Goal: Task Accomplishment & Management: Use online tool/utility

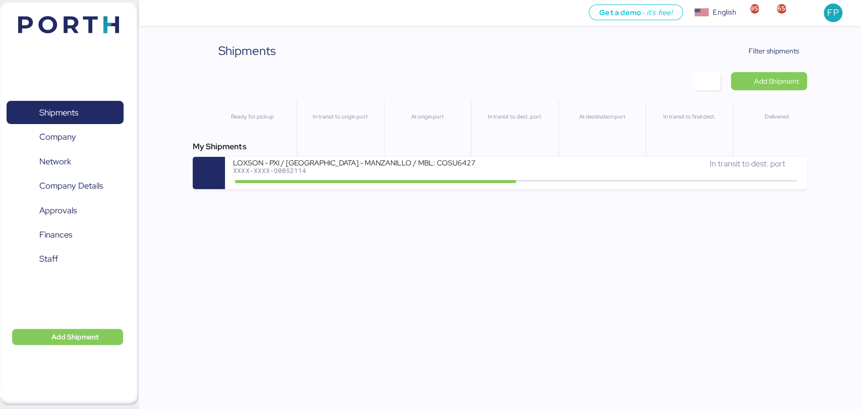
click at [377, 157] on div "LOXSON - PXI / [GEOGRAPHIC_DATA] - MANZANILLO / MBL: COSU6427747570 - HBL: CSSE…" at bounding box center [516, 173] width 582 height 32
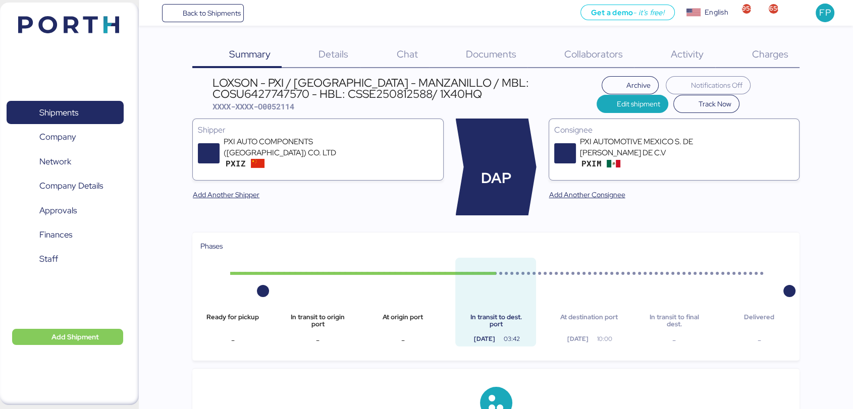
click at [761, 58] on span "Charges" at bounding box center [769, 53] width 36 height 13
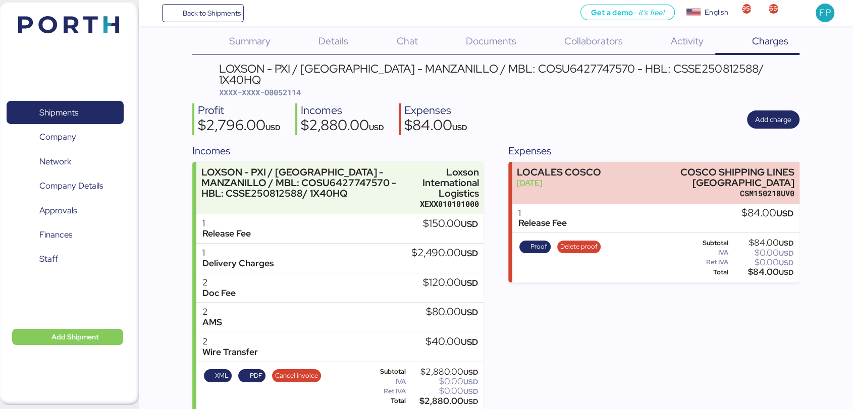
scroll to position [13, 0]
click at [88, 112] on span "Shipments" at bounding box center [65, 112] width 108 height 15
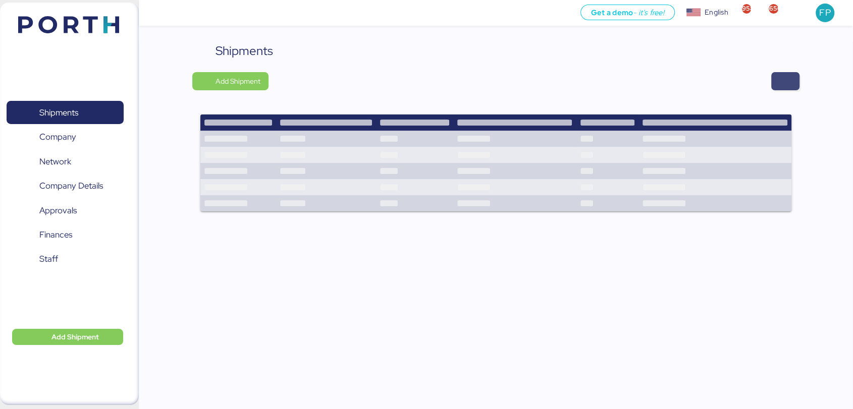
click at [792, 78] on span "button" at bounding box center [785, 81] width 28 height 18
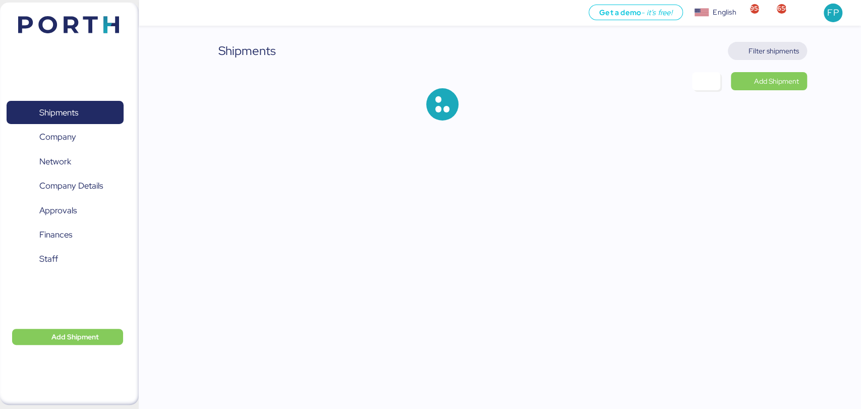
click at [782, 59] on span "Filter shipments" at bounding box center [767, 51] width 79 height 18
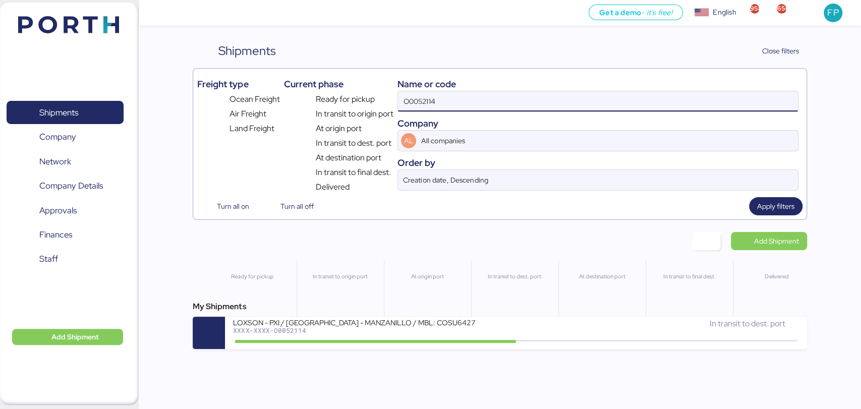
click at [420, 103] on input "O0052114" at bounding box center [598, 101] width 400 height 20
paste input "A0052189"
type input "A0052189"
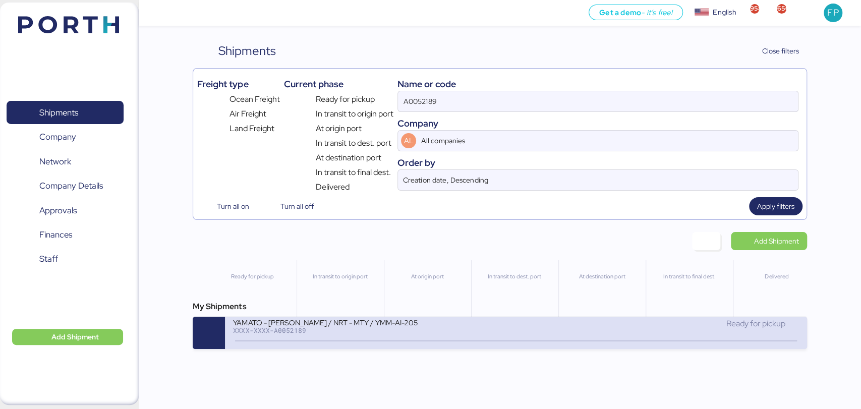
click at [376, 334] on div "XXXX-XXXX-A0052189" at bounding box center [354, 330] width 242 height 7
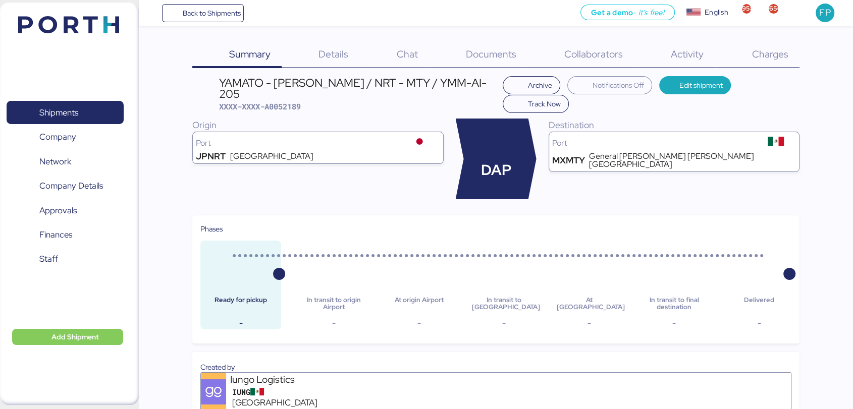
click at [767, 48] on span "Charges" at bounding box center [769, 53] width 36 height 13
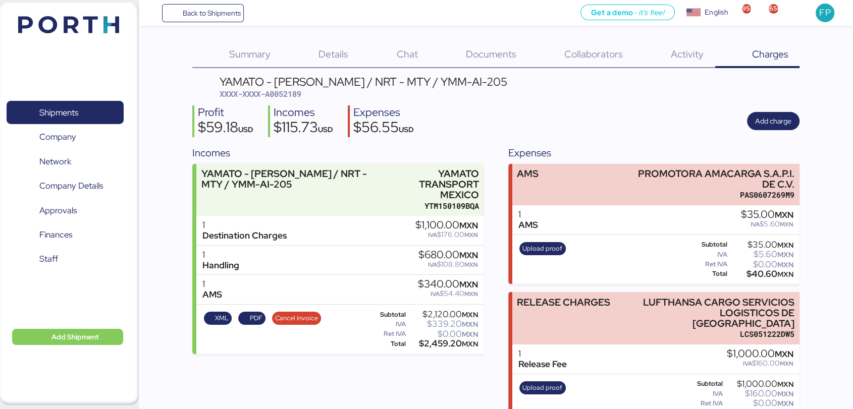
click at [290, 90] on span "XXXX-XXXX-A0052189" at bounding box center [261, 94] width 82 height 10
copy span "A0052189"
click at [81, 105] on span "Shipments" at bounding box center [65, 112] width 108 height 15
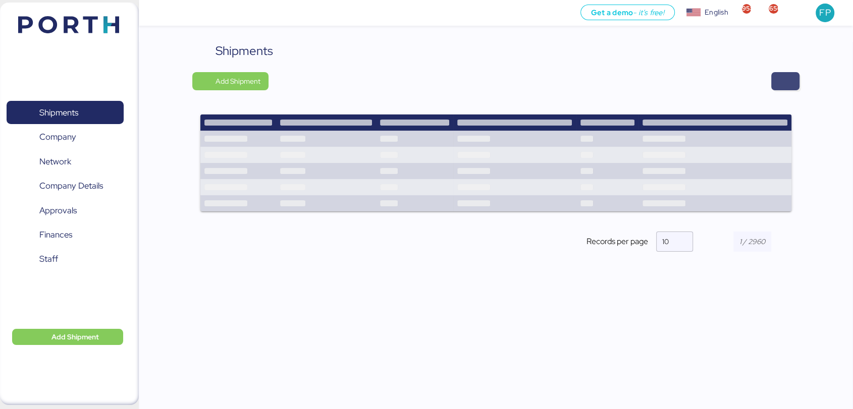
click at [790, 86] on span "button" at bounding box center [785, 81] width 12 height 14
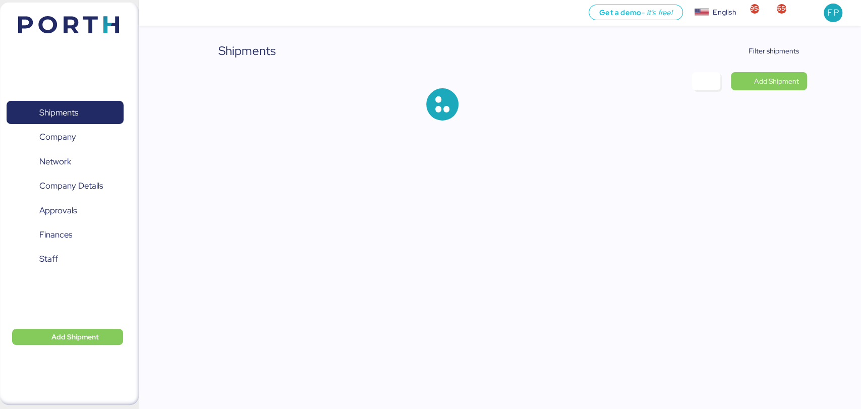
click at [776, 61] on div "Shipments Filter shipments Add Shipment" at bounding box center [500, 89] width 614 height 95
click at [772, 53] on span "Filter shipments" at bounding box center [774, 51] width 50 height 12
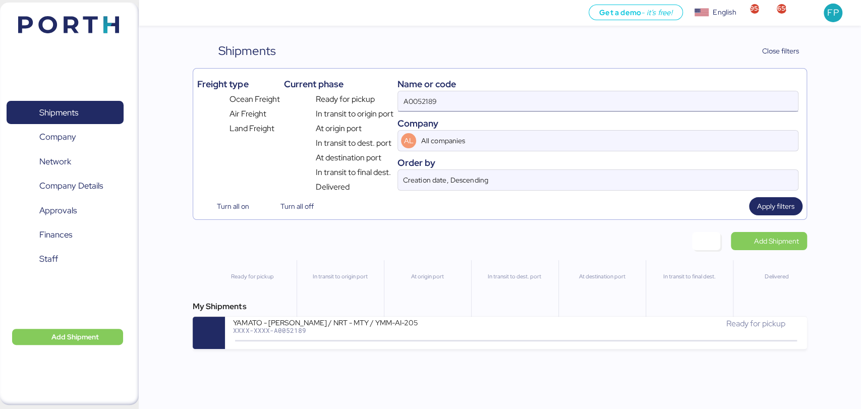
click at [424, 100] on input "A0052189" at bounding box center [598, 101] width 400 height 20
paste input "O0052111"
type input "O0052111"
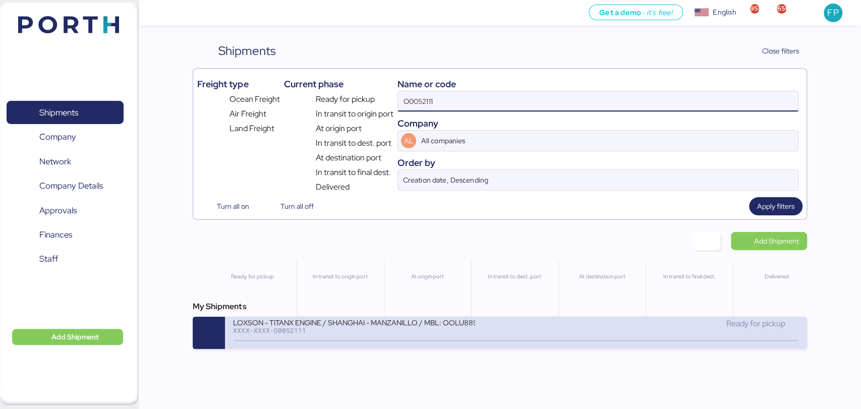
click at [388, 323] on div "LOXSON - TITANX ENGINE / SHANGHAI - MANZANILLO / MBL: OOLU8899530690 - HBL: SZM…" at bounding box center [354, 322] width 242 height 9
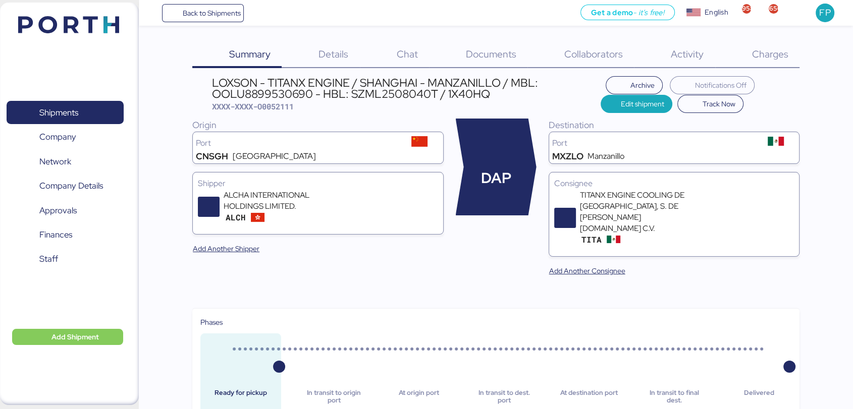
click at [764, 44] on div "Charges 0" at bounding box center [757, 55] width 84 height 26
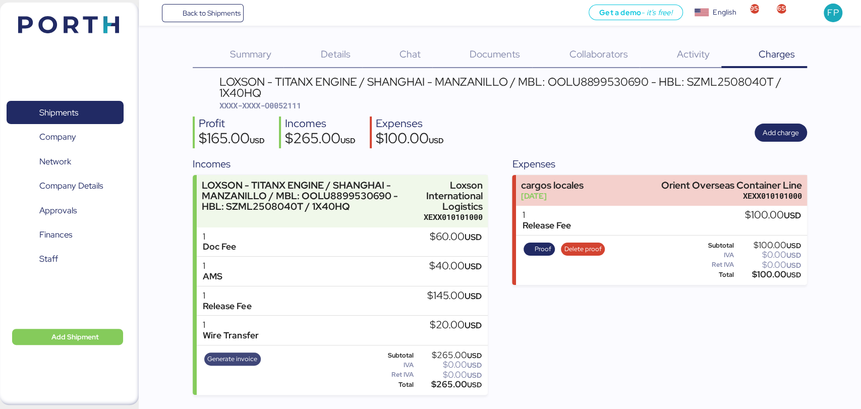
click at [241, 360] on span "Generate invoice" at bounding box center [232, 359] width 50 height 11
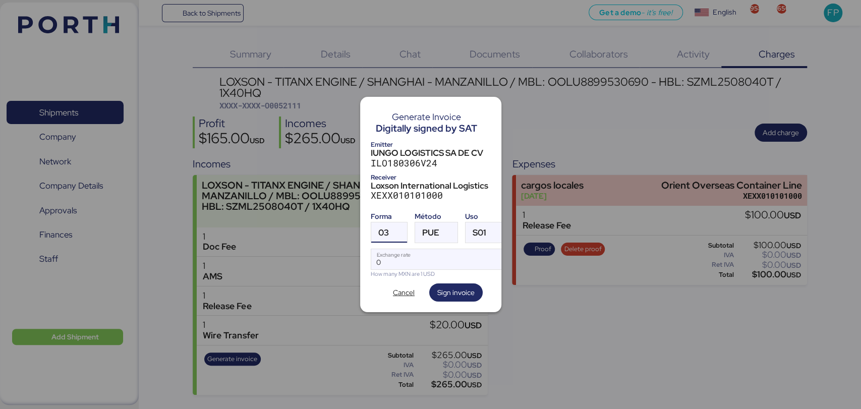
click at [383, 231] on span "03" at bounding box center [383, 233] width 11 height 9
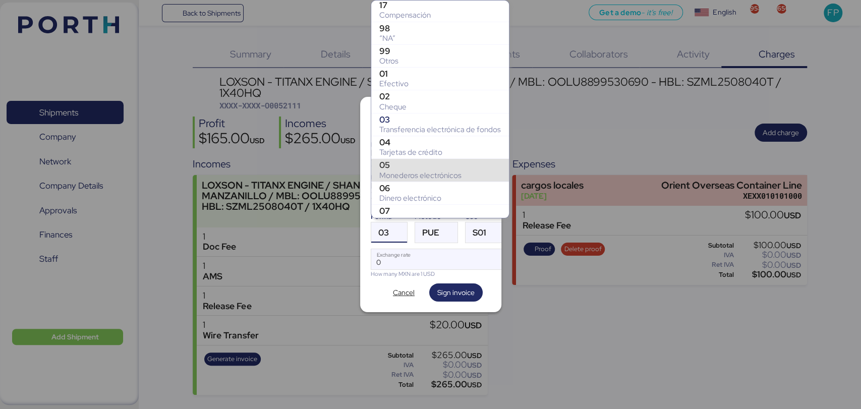
scroll to position [161, 0]
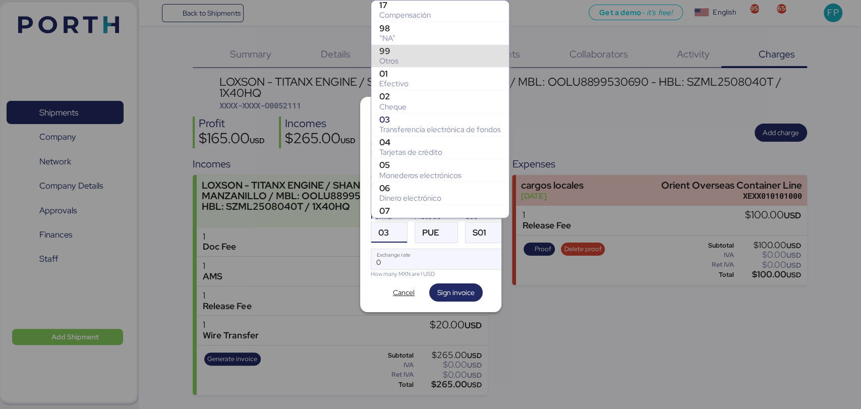
click at [398, 46] on div "99" at bounding box center [440, 51] width 122 height 10
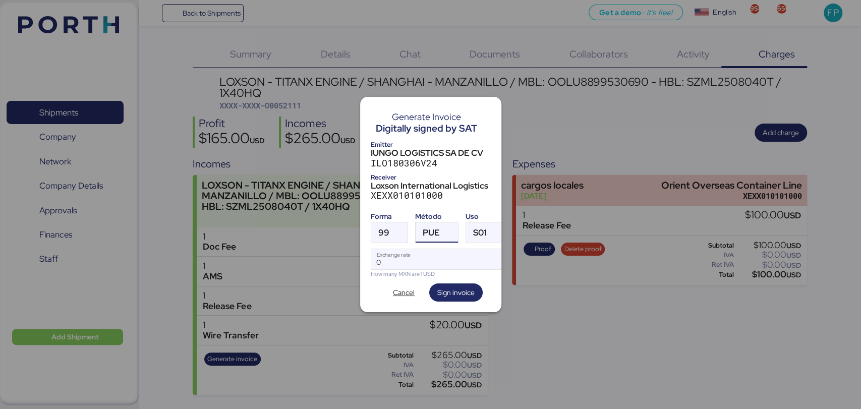
click at [428, 236] on div "PUE" at bounding box center [431, 233] width 17 height 20
click at [436, 229] on span "PUE" at bounding box center [431, 233] width 17 height 9
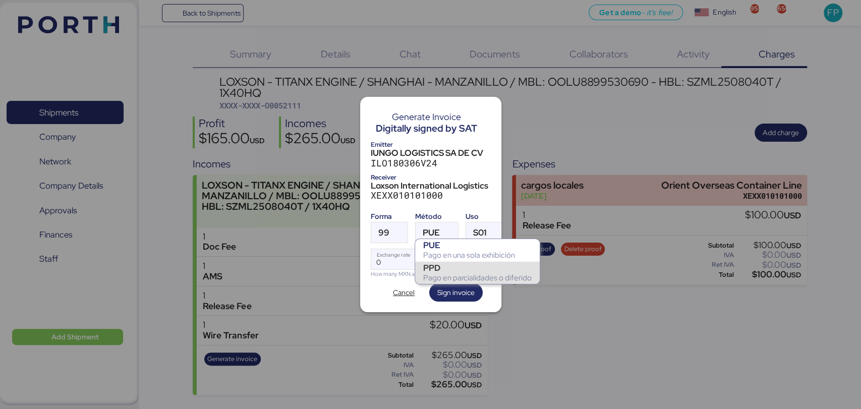
click at [444, 263] on div "PPD" at bounding box center [477, 268] width 108 height 10
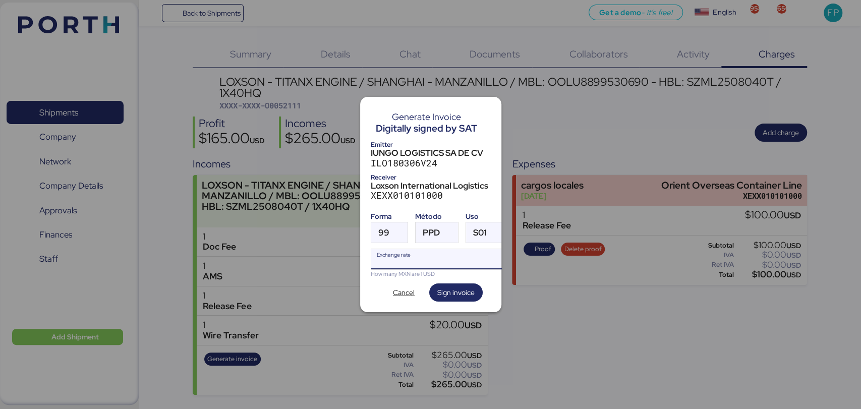
click at [424, 251] on input "Exchange rate" at bounding box center [438, 259] width 134 height 20
type input "0"
paste input "18.3186"
type input "18.3186"
click at [449, 288] on span "Sign invoice" at bounding box center [455, 293] width 37 height 12
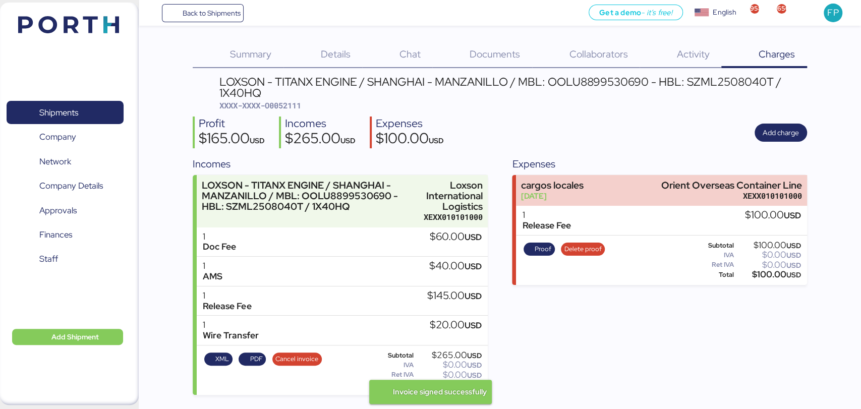
click at [295, 106] on span "XXXX-XXXX-O0052111" at bounding box center [261, 105] width 82 height 10
copy span "O0052111"
click at [445, 381] on div "$265.00 USD" at bounding box center [449, 385] width 66 height 8
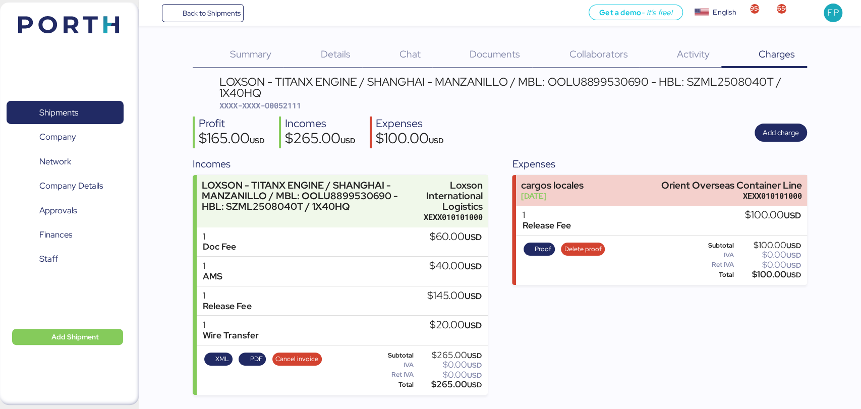
copy div "265.00"
click at [590, 79] on div "LOXSON - TITANX ENGINE / SHANGHAI - MANZANILLO / MBL: OOLU8899530690 - HBL: SZM…" at bounding box center [514, 87] width 588 height 23
copy div "OOLU8899530690"
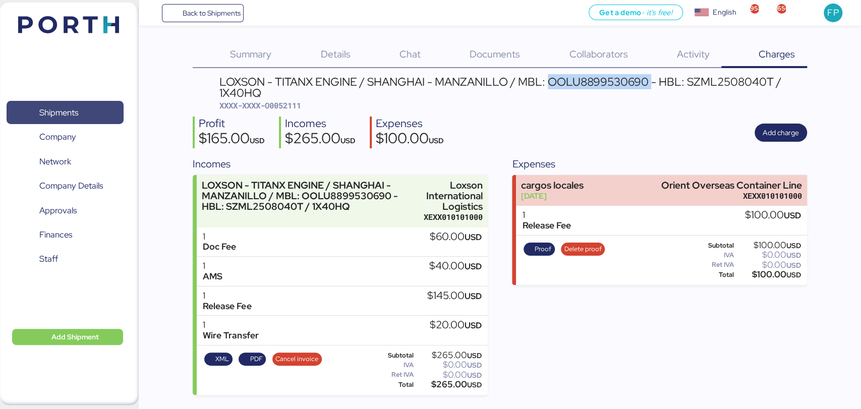
click at [88, 119] on span "Shipments" at bounding box center [65, 112] width 108 height 15
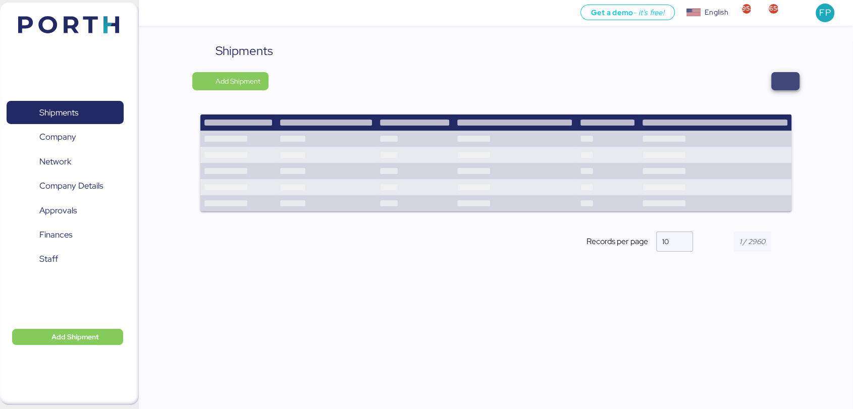
click at [787, 81] on span "button" at bounding box center [785, 81] width 12 height 14
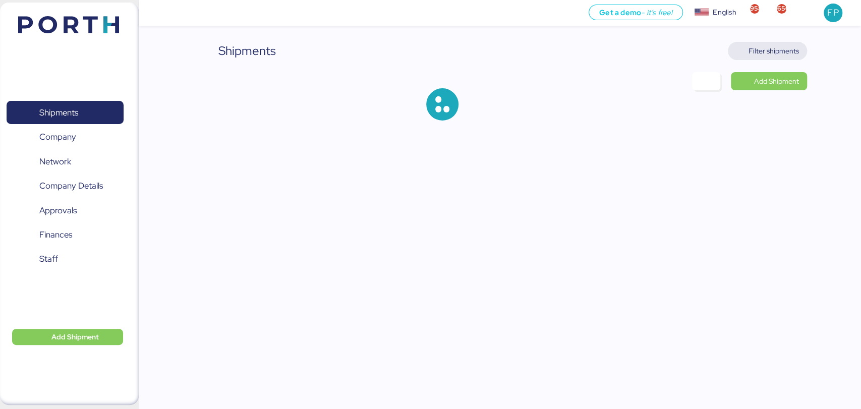
click at [770, 52] on span "Filter shipments" at bounding box center [774, 51] width 50 height 12
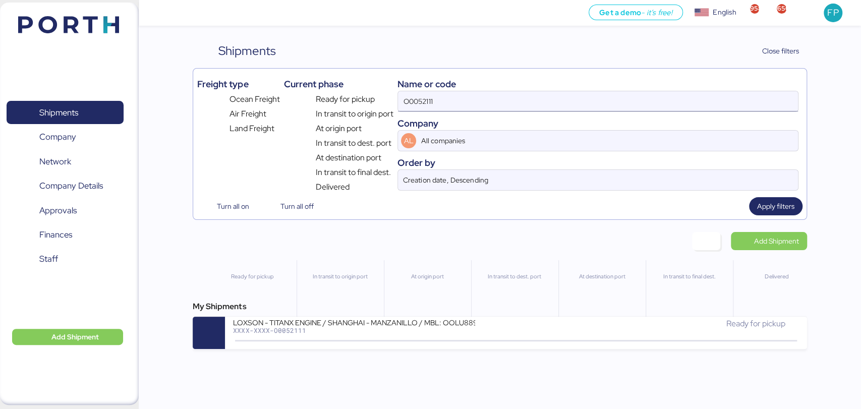
click at [413, 98] on input "O0052111" at bounding box center [598, 101] width 400 height 20
paste input "07"
type input "O0052107"
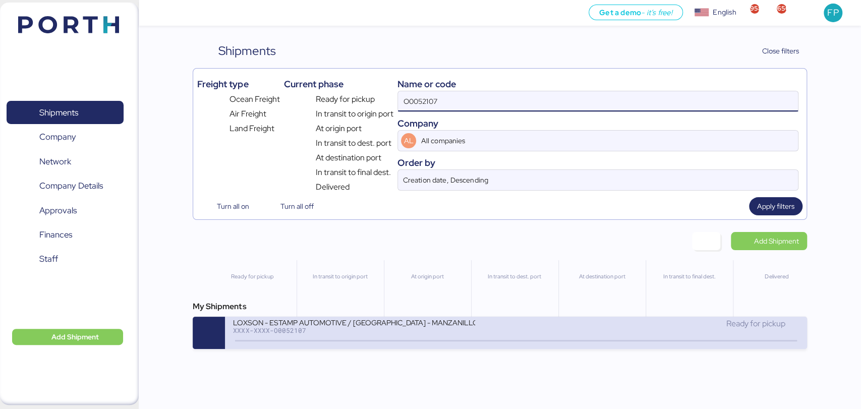
click at [397, 337] on div "LOXSON - ESTAMP AUTOMOTIVE / [GEOGRAPHIC_DATA] - MANZANILLO / MBL: OOLU88995321…" at bounding box center [374, 329] width 283 height 22
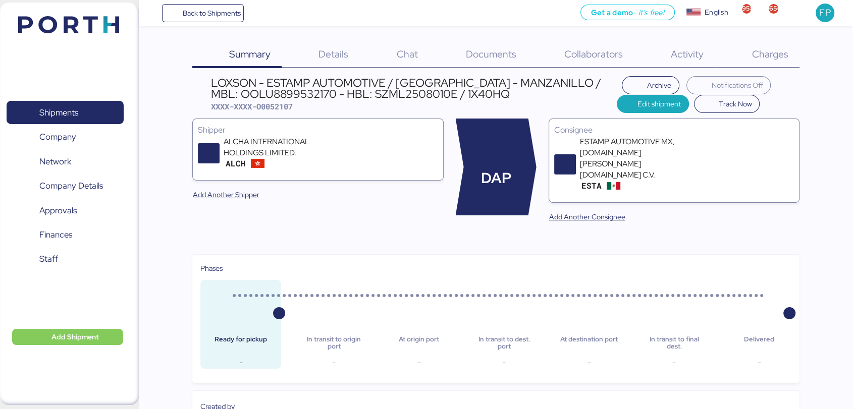
click at [765, 62] on div "Charges 0" at bounding box center [757, 55] width 84 height 26
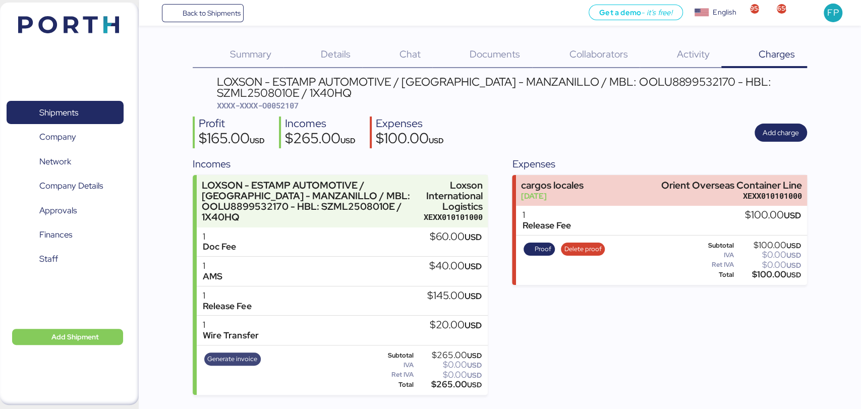
click at [241, 360] on span "Generate invoice" at bounding box center [232, 359] width 50 height 11
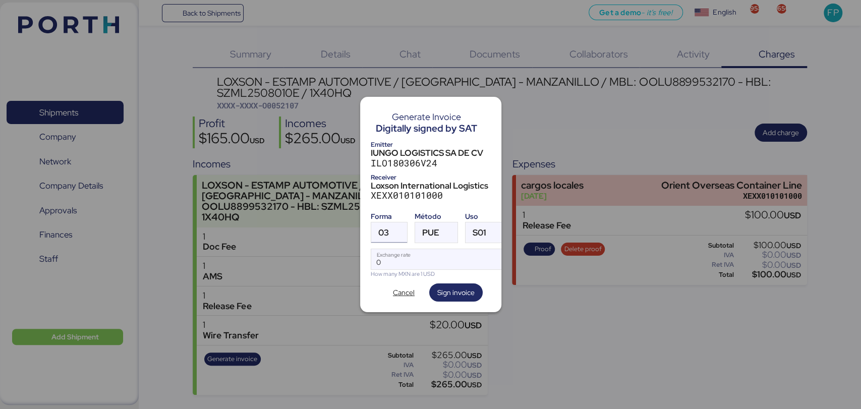
click at [385, 233] on span "03" at bounding box center [383, 233] width 11 height 9
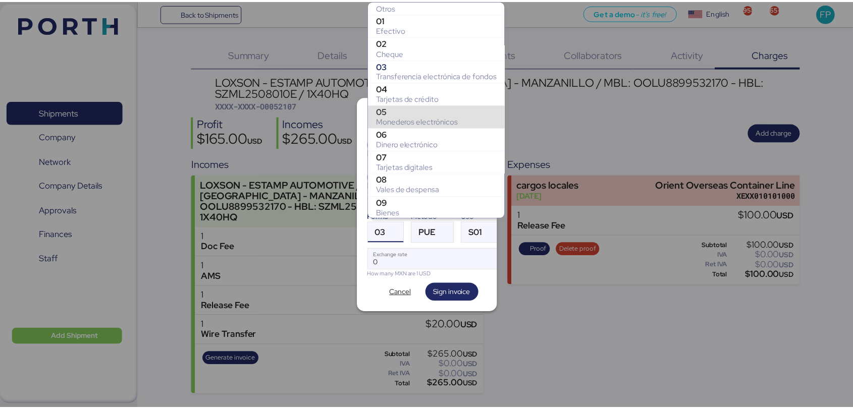
scroll to position [152, 0]
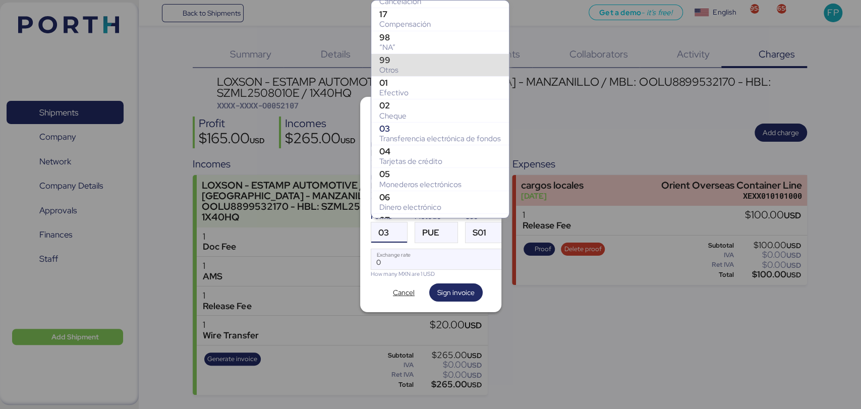
click at [399, 69] on div "Otros" at bounding box center [440, 70] width 122 height 10
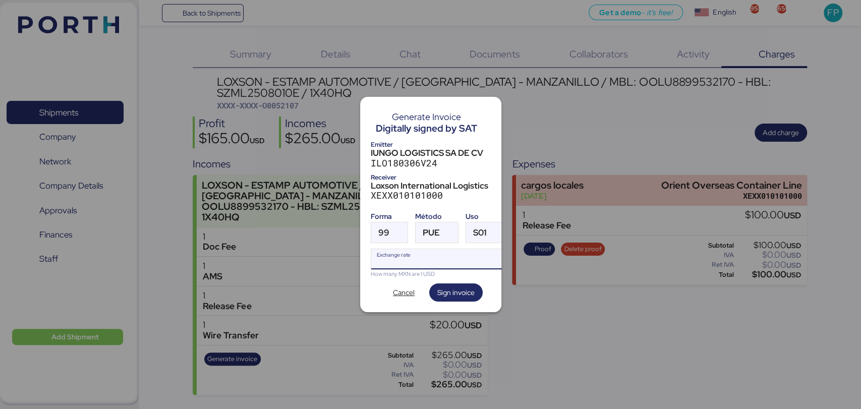
click at [434, 249] on label "Exchange rate" at bounding box center [438, 259] width 135 height 21
click at [434, 249] on input "Exchange rate" at bounding box center [438, 259] width 134 height 20
type input "0"
click at [440, 224] on div at bounding box center [449, 233] width 18 height 20
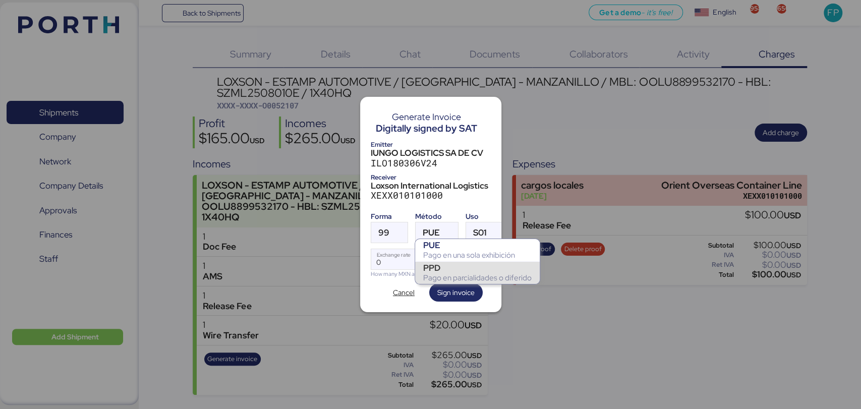
click at [447, 280] on div "Pago en parcialidades o diferido" at bounding box center [477, 278] width 108 height 10
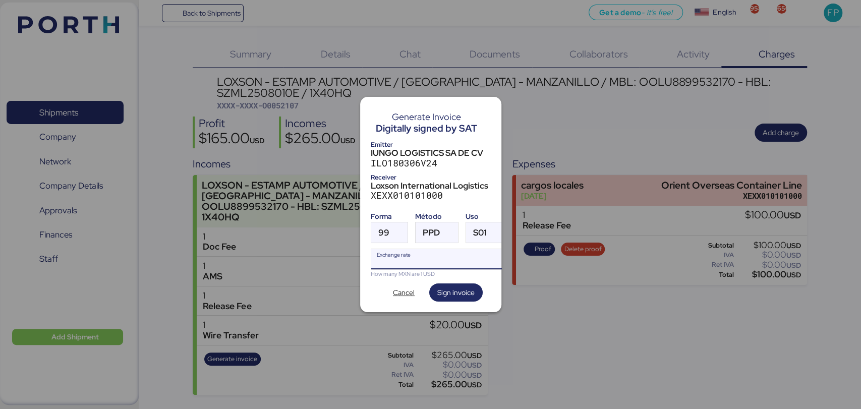
click at [431, 259] on input "Exchange rate" at bounding box center [438, 259] width 134 height 20
type input "0"
paste input "18.3186"
type input "18.3186"
click at [435, 286] on span "Sign invoice" at bounding box center [455, 293] width 53 height 18
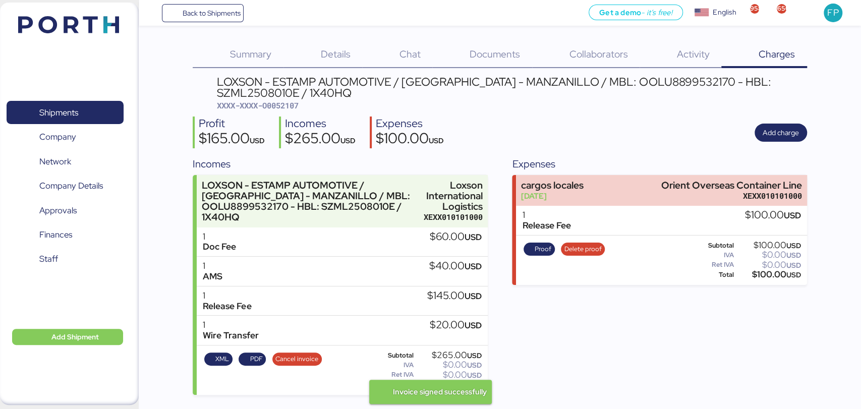
click at [280, 107] on span "XXXX-XXXX-O0052107" at bounding box center [258, 105] width 82 height 10
copy span "O0052107"
click at [631, 82] on div "LOXSON - ESTAMP AUTOMOTIVE / [GEOGRAPHIC_DATA] - MANZANILLO / MBL: OOLU88995321…" at bounding box center [512, 87] width 590 height 23
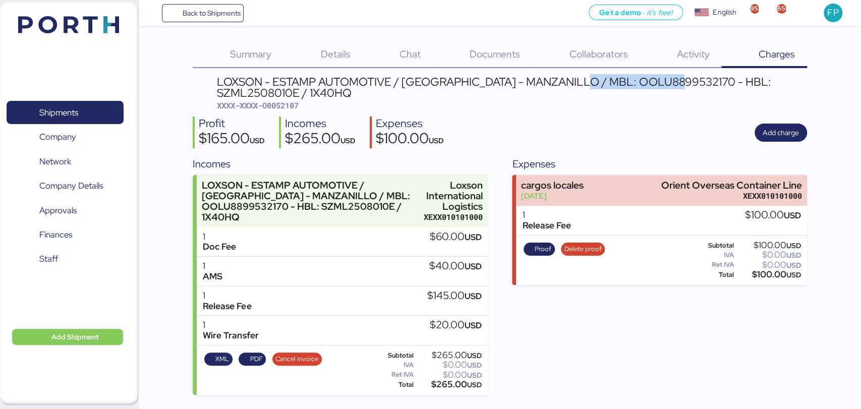
click at [631, 82] on div "LOXSON - ESTAMP AUTOMOTIVE / [GEOGRAPHIC_DATA] - MANZANILLO / MBL: OOLU88995321…" at bounding box center [512, 87] width 590 height 23
copy div "OOLU8899532170"
click at [450, 387] on div "$265.00 USD" at bounding box center [449, 385] width 66 height 8
copy div "265.00"
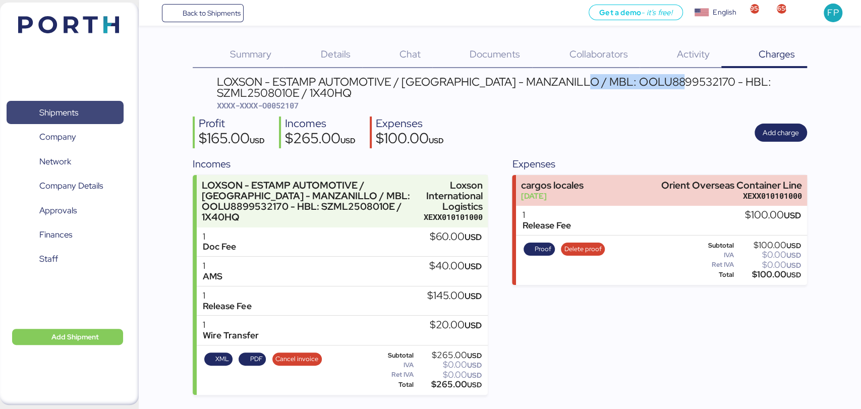
click at [76, 120] on span "Shipments" at bounding box center [65, 112] width 108 height 15
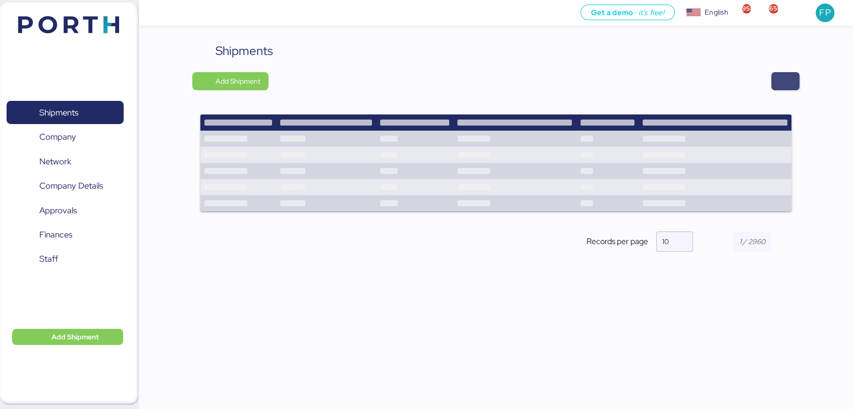
click at [785, 76] on span "button" at bounding box center [785, 81] width 12 height 14
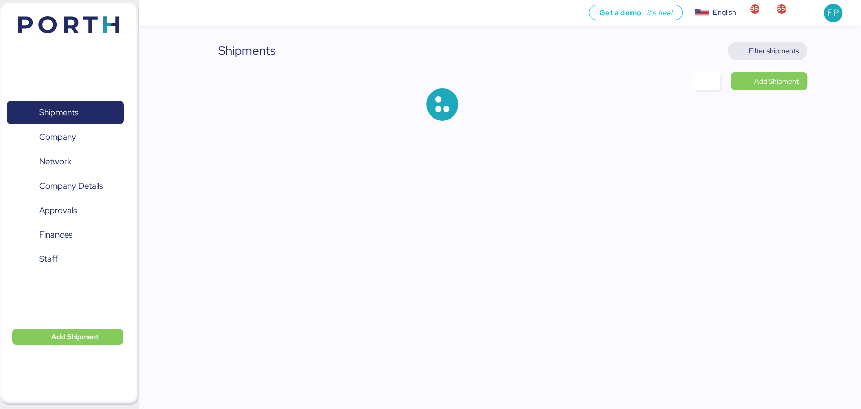
click at [767, 52] on span "Filter shipments" at bounding box center [774, 51] width 50 height 12
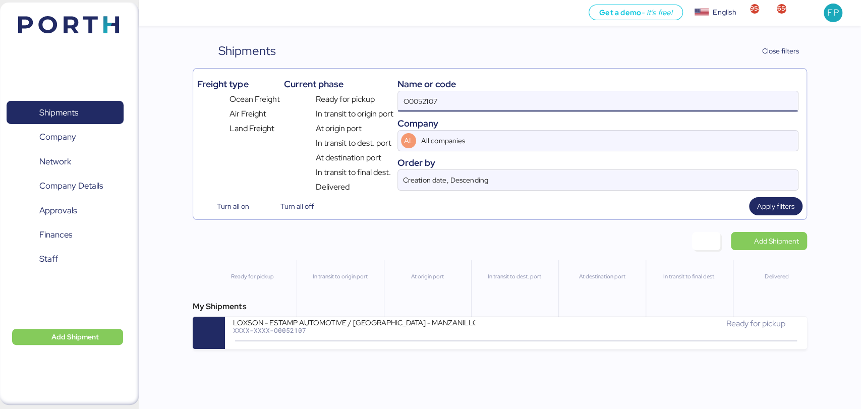
click at [436, 103] on input "O0052107" at bounding box center [598, 101] width 400 height 20
paste input "1"
type input "O0052101"
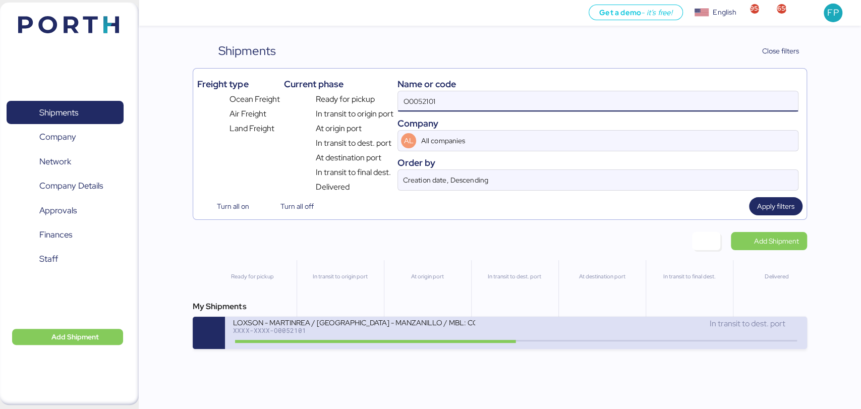
click at [354, 334] on div "XXXX-XXXX-O0052101" at bounding box center [354, 330] width 242 height 7
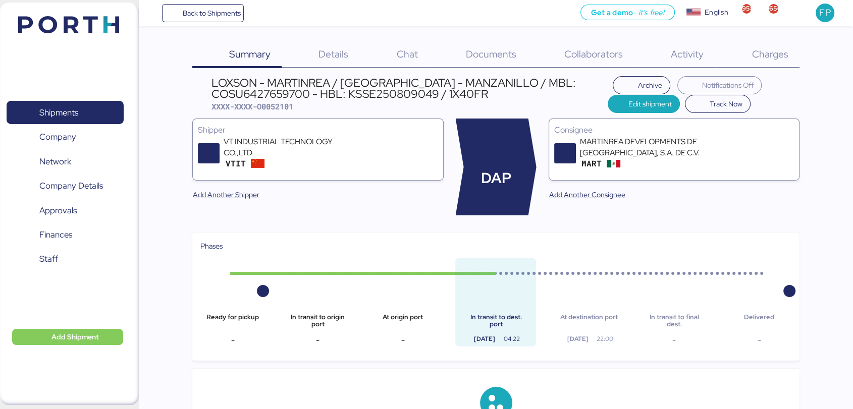
click at [772, 49] on span "Charges" at bounding box center [769, 53] width 36 height 13
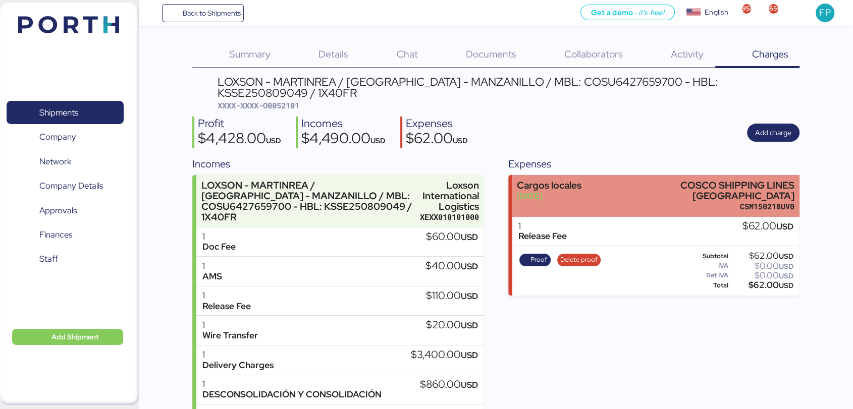
scroll to position [54, 0]
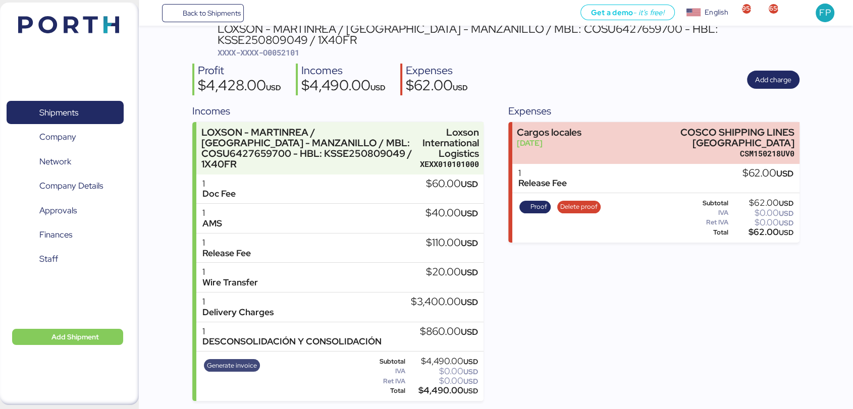
click at [236, 367] on span "Generate invoice" at bounding box center [232, 365] width 50 height 11
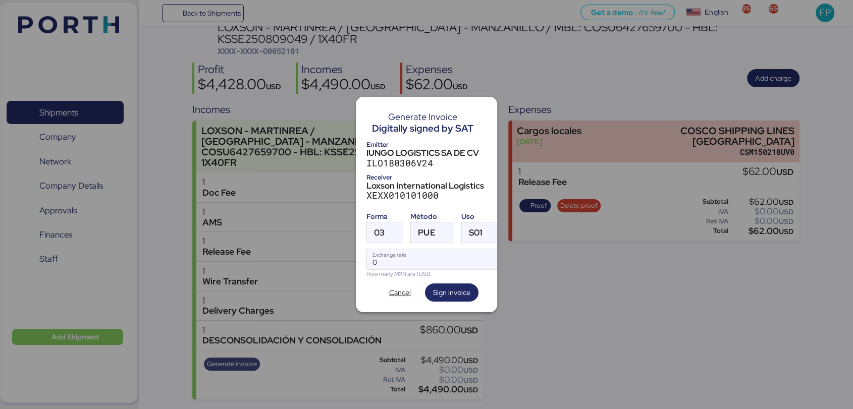
scroll to position [0, 0]
click at [367, 228] on div "03" at bounding box center [376, 233] width 18 height 20
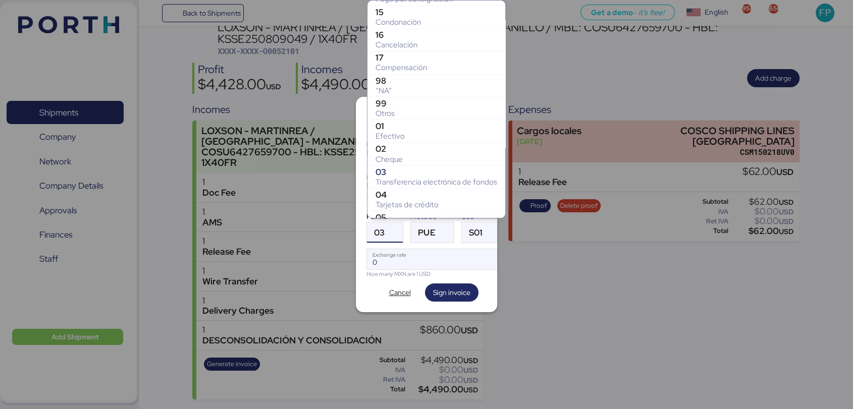
scroll to position [105, 0]
click at [403, 118] on div "Otros" at bounding box center [436, 117] width 122 height 10
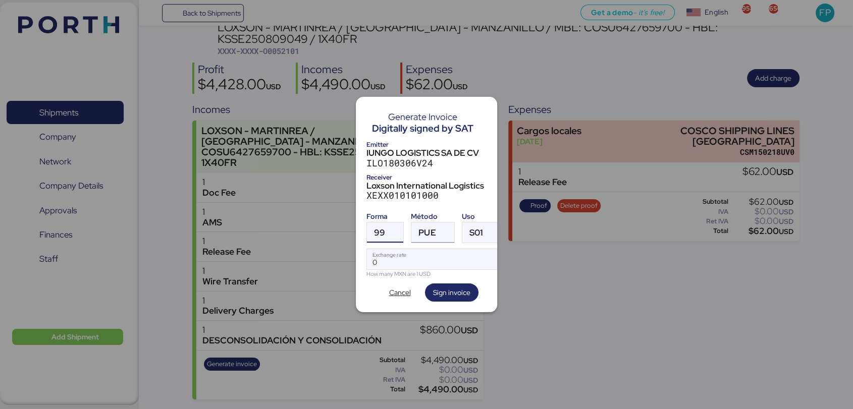
click at [434, 229] on span "PUE" at bounding box center [426, 233] width 17 height 9
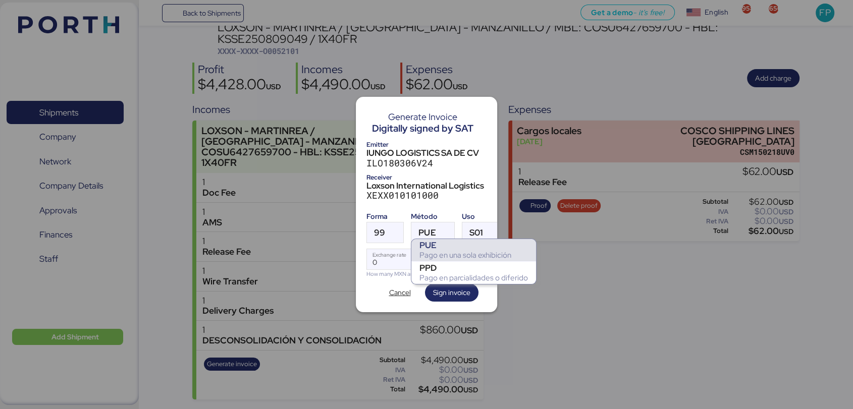
click at [435, 260] on div "PUE Pago en una sola exhibición" at bounding box center [473, 250] width 125 height 22
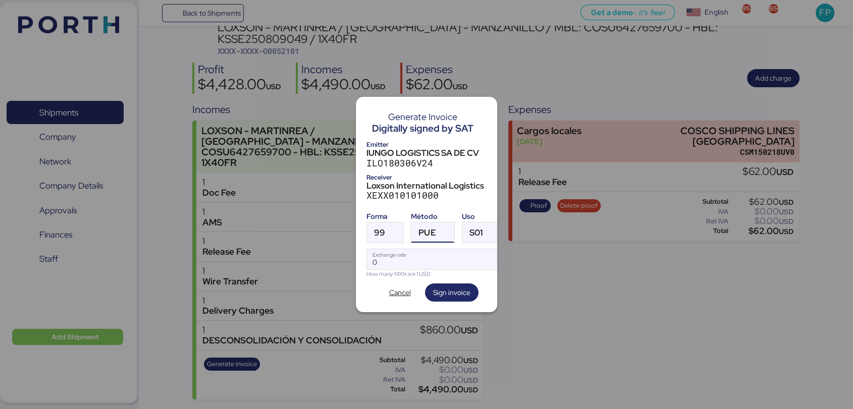
click at [430, 233] on span "PUE" at bounding box center [426, 233] width 17 height 9
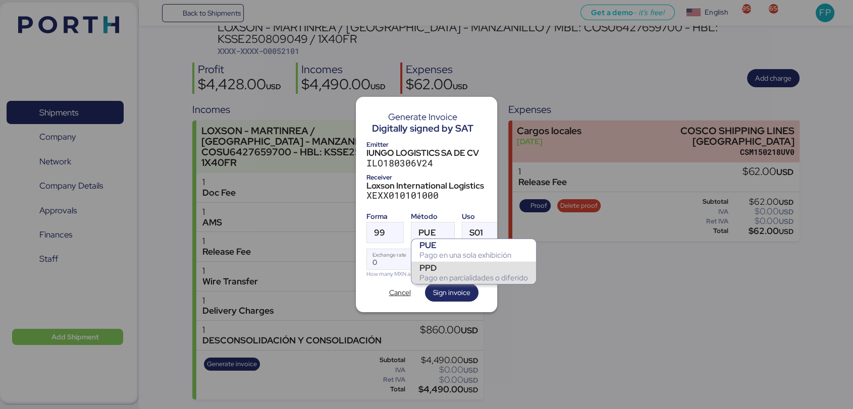
click at [433, 273] on div "Pago en parcialidades o diferido" at bounding box center [473, 278] width 108 height 10
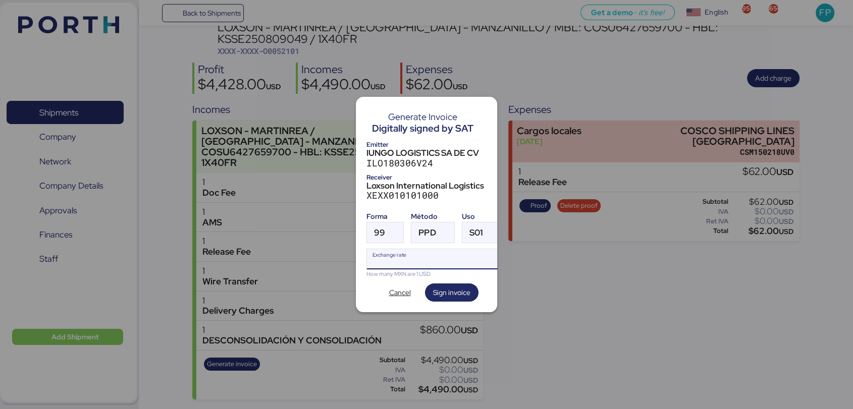
click at [403, 260] on input "Exchange rate" at bounding box center [434, 259] width 134 height 20
type input "0"
paste input "18.3186"
type input "18.3186"
click at [438, 287] on span "Sign invoice" at bounding box center [451, 293] width 37 height 12
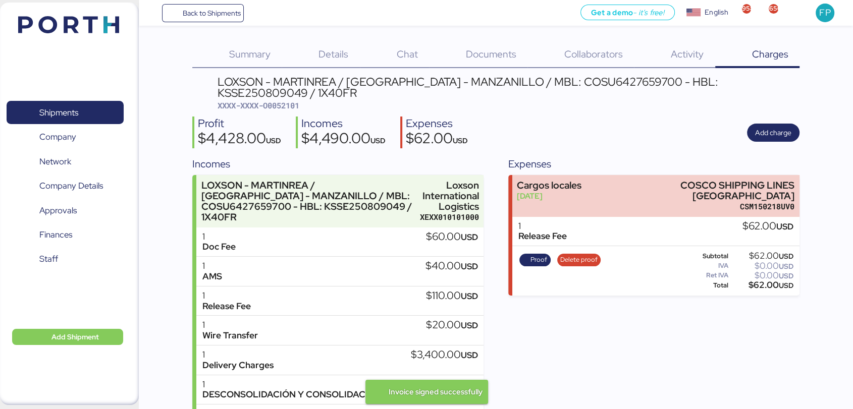
click at [289, 108] on span "XXXX-XXXX-O0052101" at bounding box center [258, 105] width 82 height 10
copy span "O0052101"
click at [585, 86] on div "LOXSON - MARTINREA / [GEOGRAPHIC_DATA] - MANZANILLO / MBL: COSU6427659700 - HBL…" at bounding box center [508, 87] width 582 height 23
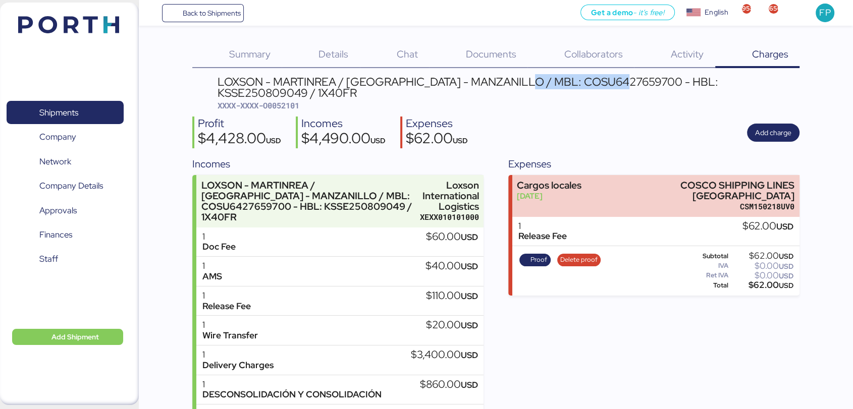
click at [585, 86] on div "LOXSON - MARTINREA / [GEOGRAPHIC_DATA] - MANZANILLO / MBL: COSU6427659700 - HBL…" at bounding box center [508, 87] width 582 height 23
copy div "COSU6427659700"
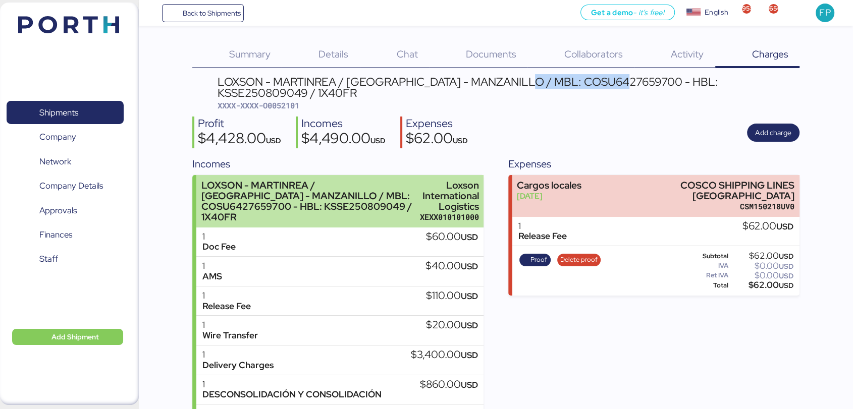
scroll to position [54, 0]
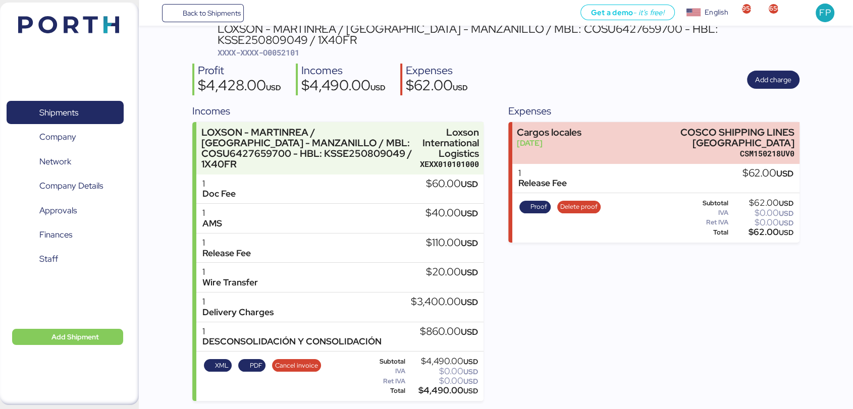
click at [441, 392] on div "$4,490.00 USD" at bounding box center [442, 391] width 71 height 8
copy div "4,490.00"
click at [81, 109] on span "Shipments" at bounding box center [65, 112] width 108 height 15
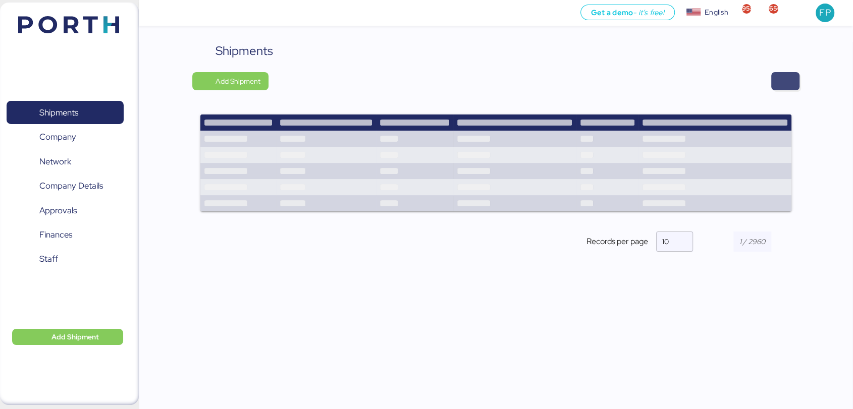
click at [791, 82] on span "button" at bounding box center [785, 81] width 28 height 18
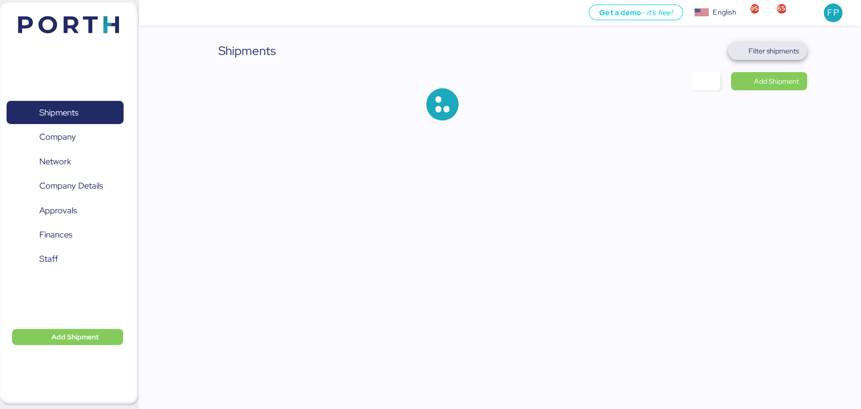
click at [776, 55] on span "Filter shipments" at bounding box center [774, 51] width 50 height 12
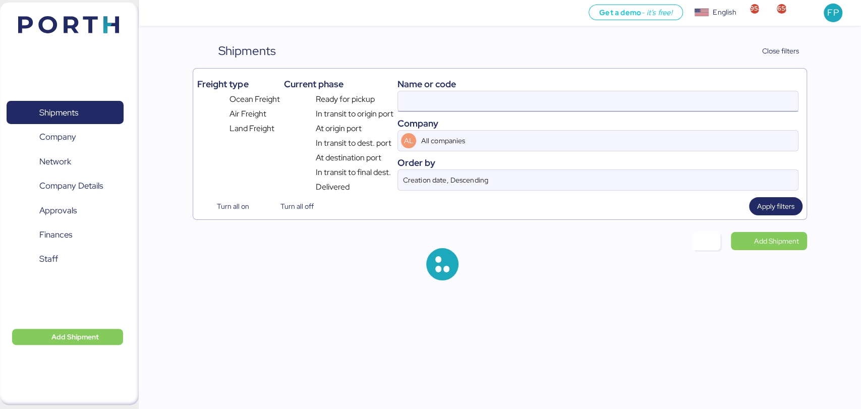
click at [415, 100] on input at bounding box center [598, 101] width 400 height 20
click at [415, 100] on input "O0052101" at bounding box center [598, 101] width 400 height 20
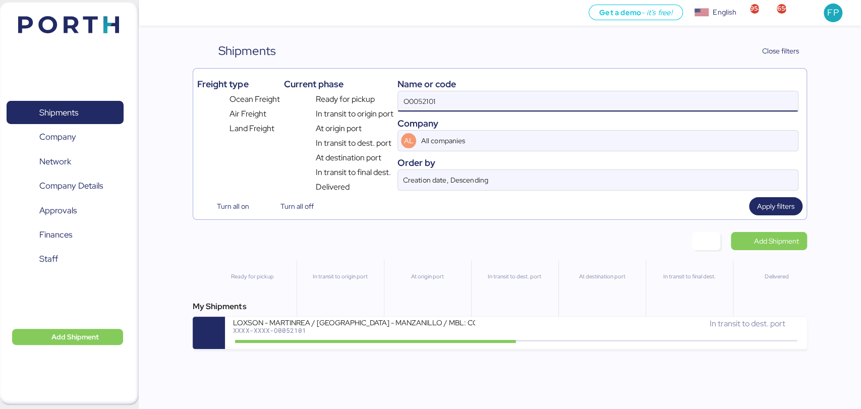
click at [415, 100] on input "O0052101" at bounding box center [598, 101] width 400 height 20
paste input "1987"
type input "O0051987"
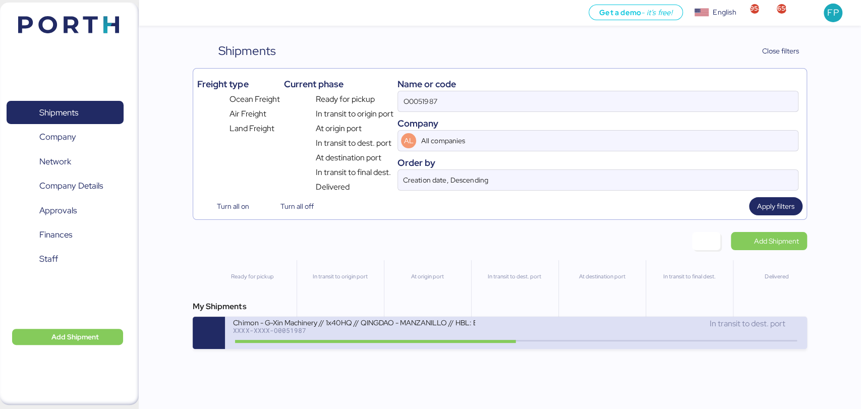
click at [390, 322] on div "Chimon - G-Xin Machinery // 1x40HQ // QINGDAO - MANZANILLO // HBL: BJSSE2507008…" at bounding box center [354, 322] width 242 height 9
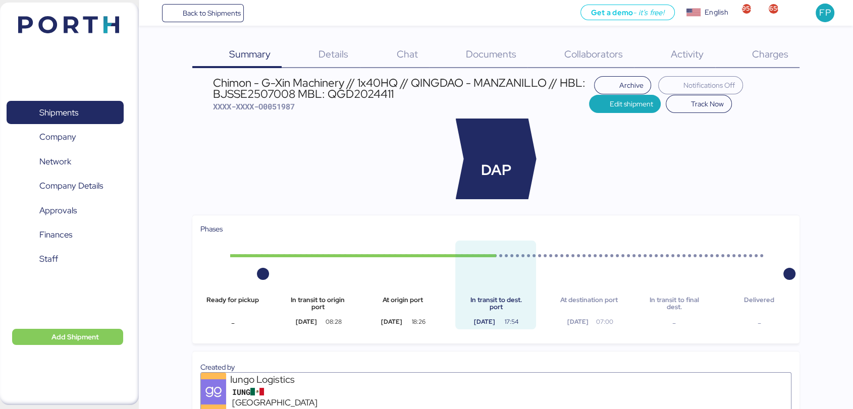
click at [768, 51] on span "Charges" at bounding box center [769, 53] width 36 height 13
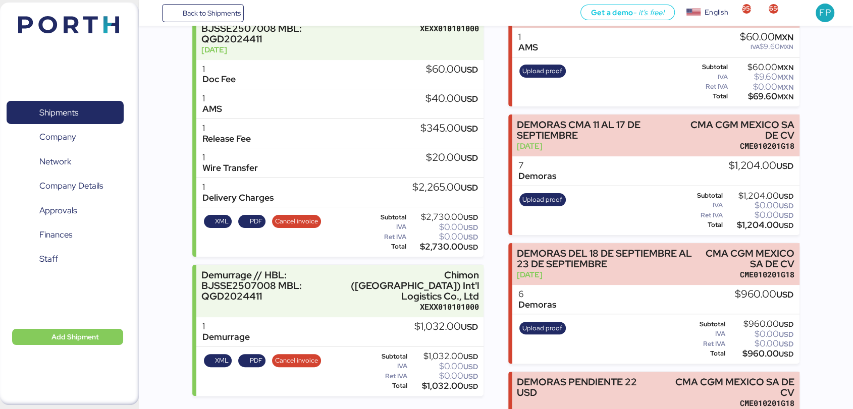
scroll to position [178, 0]
drag, startPoint x: 707, startPoint y: 254, endPoint x: 806, endPoint y: 263, distance: 99.3
click at [806, 263] on div "Summary 0 Details 0 Chat 0 Documents 0 Collaborators 0 Activity 0 Charges 0 Chi…" at bounding box center [426, 280] width 853 height 916
